Goal: Task Accomplishment & Management: Use online tool/utility

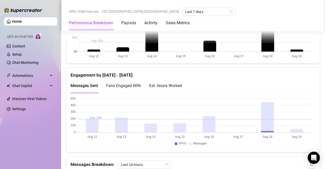
scroll to position [316, 0]
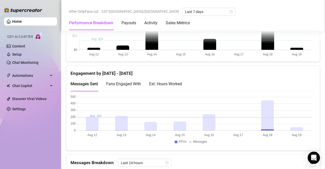
click at [162, 81] on div "Est. Hours Worked" at bounding box center [165, 83] width 33 height 6
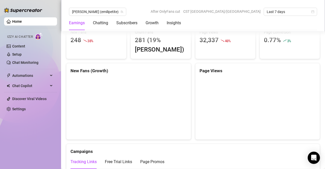
scroll to position [446, 0]
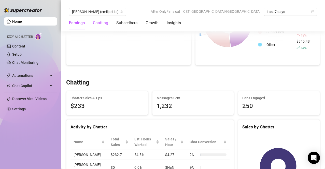
click at [101, 23] on div "Chatting" at bounding box center [100, 23] width 15 height 6
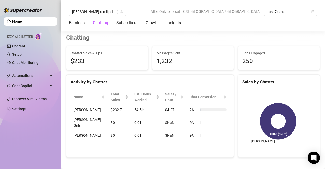
scroll to position [181, 0]
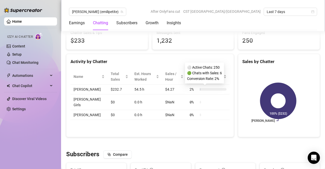
click at [207, 89] on div at bounding box center [213, 89] width 27 height 3
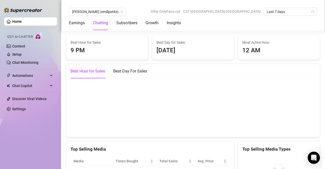
scroll to position [860, 0]
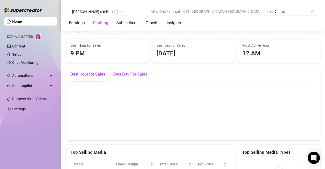
click at [137, 77] on div "Best Day For Sales" at bounding box center [130, 74] width 34 height 6
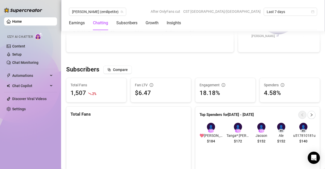
scroll to position [274, 0]
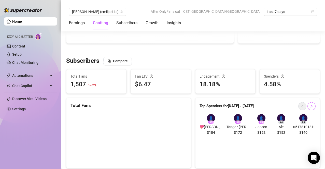
click at [310, 106] on icon "right" at bounding box center [312, 106] width 4 height 4
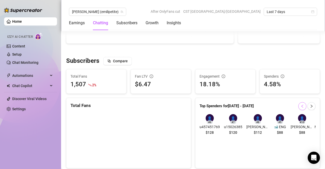
click at [301, 106] on icon "left" at bounding box center [303, 106] width 4 height 4
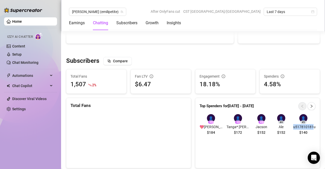
drag, startPoint x: 311, startPoint y: 126, endPoint x: 292, endPoint y: 125, distance: 18.9
click at [293, 125] on span "u517810181" at bounding box center [303, 127] width 20 height 6
copy span "u517810181"
click at [310, 108] on span "button" at bounding box center [312, 106] width 4 height 4
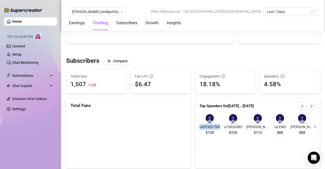
drag, startPoint x: 218, startPoint y: 126, endPoint x: 198, endPoint y: 128, distance: 20.2
click at [200, 128] on div "👤 # 6 u457451769 $128 👤 # 7 u15026385 $120 👤 # 8 [PERSON_NAME] $112 👤 # 9 🐋 ENG…" at bounding box center [257, 125] width 114 height 23
copy span "u457451769"
drag, startPoint x: 242, startPoint y: 126, endPoint x: 222, endPoint y: 127, distance: 19.7
click at [222, 127] on div "👤 # 6 u457451769 $128 👤 # 7 u15026385 $120 👤 # 8 [PERSON_NAME] $112 👤 # 9 🐋 ENG…" at bounding box center [257, 125] width 114 height 23
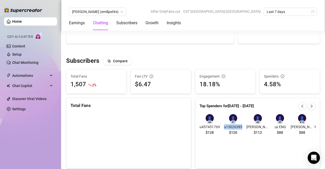
copy span "u15026385"
click at [298, 103] on button "button" at bounding box center [302, 106] width 8 height 8
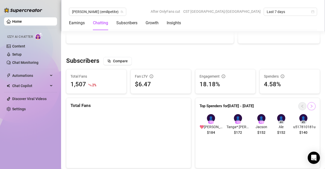
click at [310, 108] on span "button" at bounding box center [312, 106] width 4 height 4
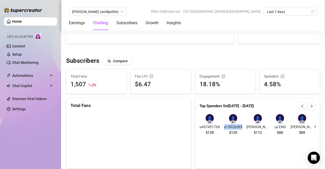
click at [301, 106] on icon "left" at bounding box center [303, 106] width 4 height 4
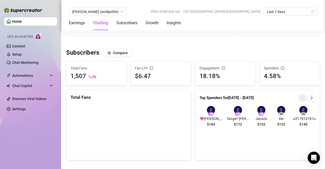
scroll to position [284, 0]
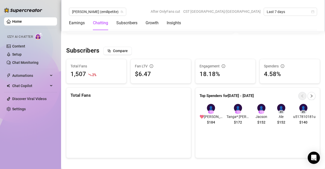
click at [139, 81] on div "Fan LTV $6.47" at bounding box center [161, 71] width 60 height 24
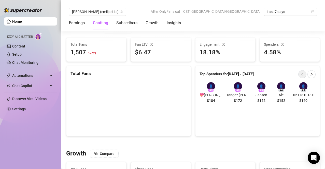
scroll to position [309, 0]
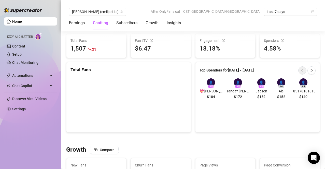
click at [211, 82] on div "👤" at bounding box center [211, 82] width 8 height 8
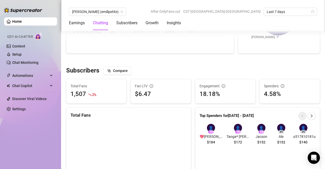
scroll to position [262, 0]
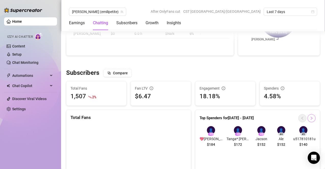
click at [308, 115] on button "button" at bounding box center [312, 118] width 8 height 8
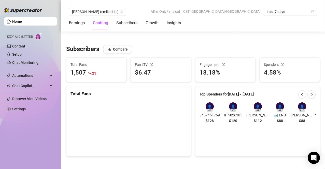
scroll to position [289, 0]
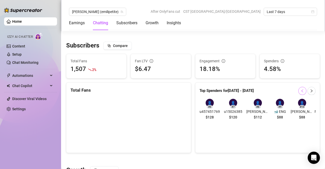
click at [301, 89] on icon "left" at bounding box center [303, 91] width 4 height 4
